Goal: Information Seeking & Learning: Learn about a topic

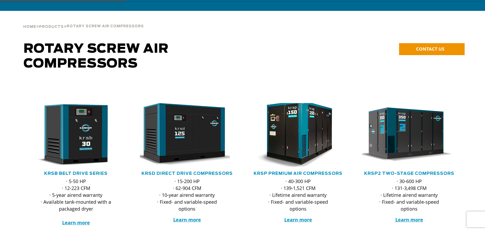
scroll to position [53, 0]
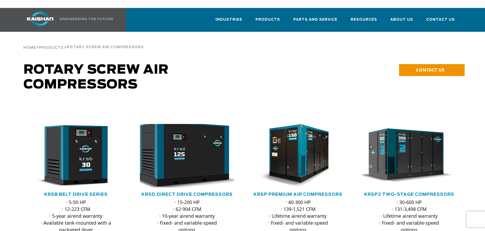
click at [199, 167] on img at bounding box center [183, 156] width 104 height 70
